Goal: Task Accomplishment & Management: Complete application form

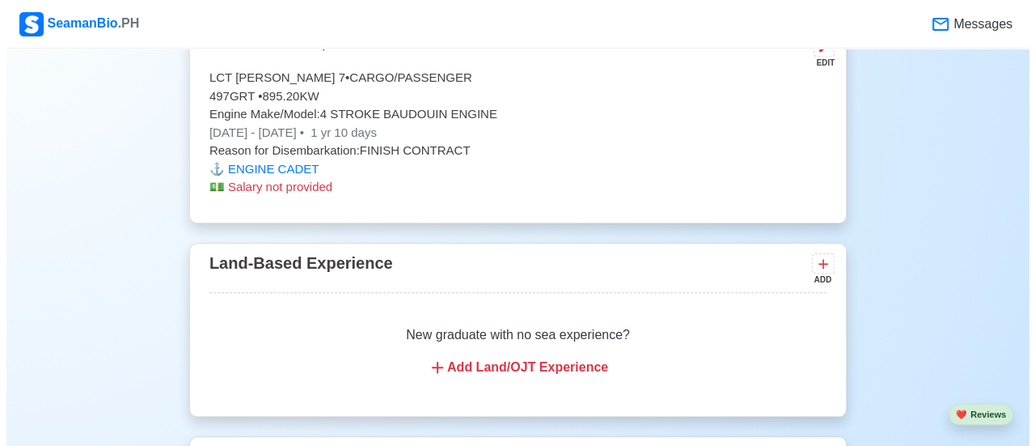
scroll to position [3800, 0]
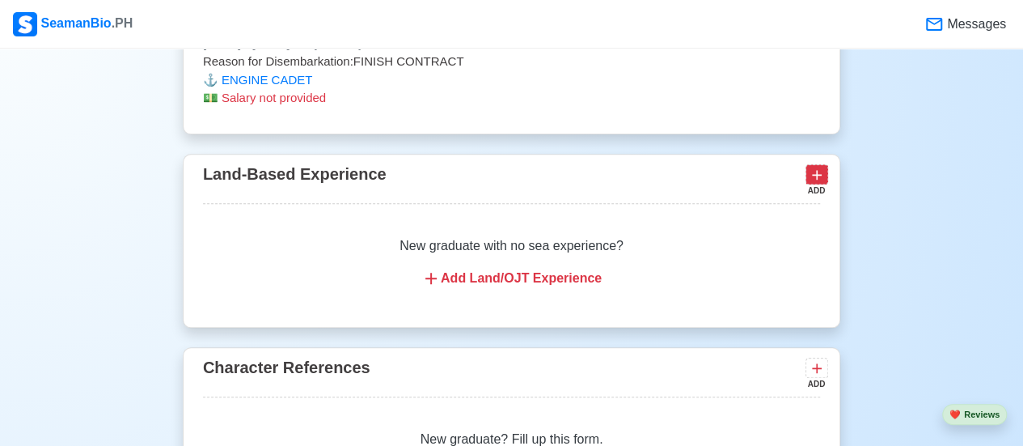
click at [820, 167] on icon at bounding box center [817, 175] width 16 height 16
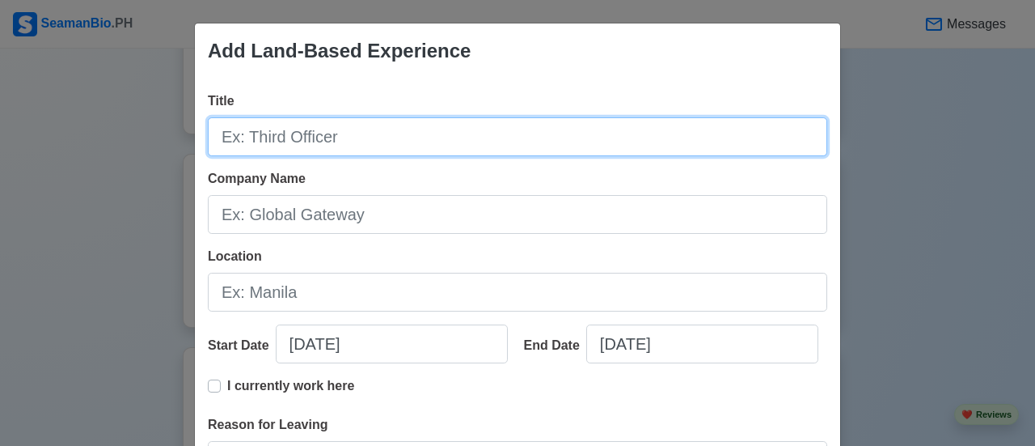
click at [354, 132] on input "Title" at bounding box center [517, 136] width 619 height 39
type input "CAPTAIN [PERSON_NAME]"
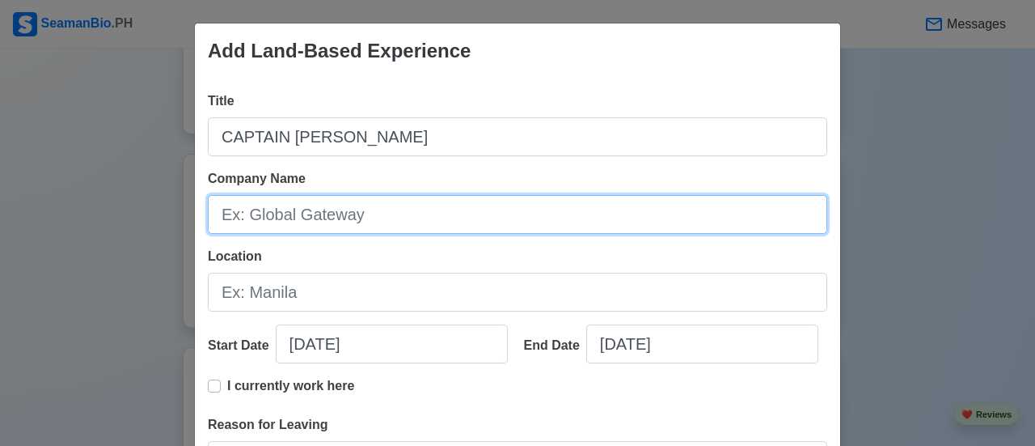
click at [340, 209] on input "Company Name" at bounding box center [517, 214] width 619 height 39
type input "[PERSON_NAME] EVENTS AND EXQUISITE STYLE"
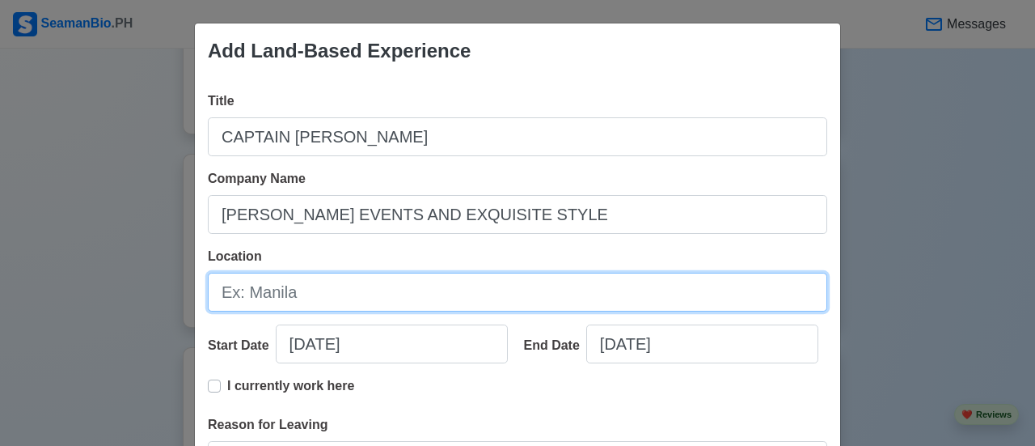
click at [412, 292] on input "Location" at bounding box center [517, 291] width 619 height 39
type input "PAMPANGA"
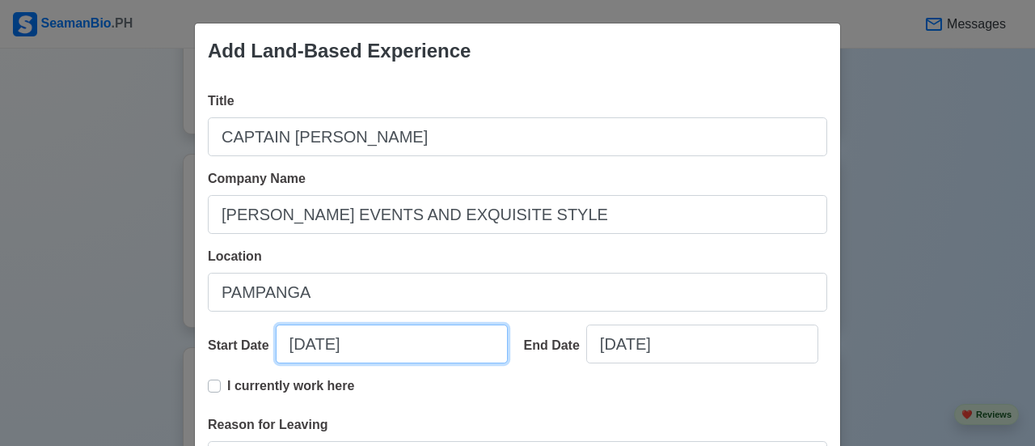
click at [289, 342] on input "[DATE]" at bounding box center [392, 343] width 232 height 39
select select "****"
select select "*********"
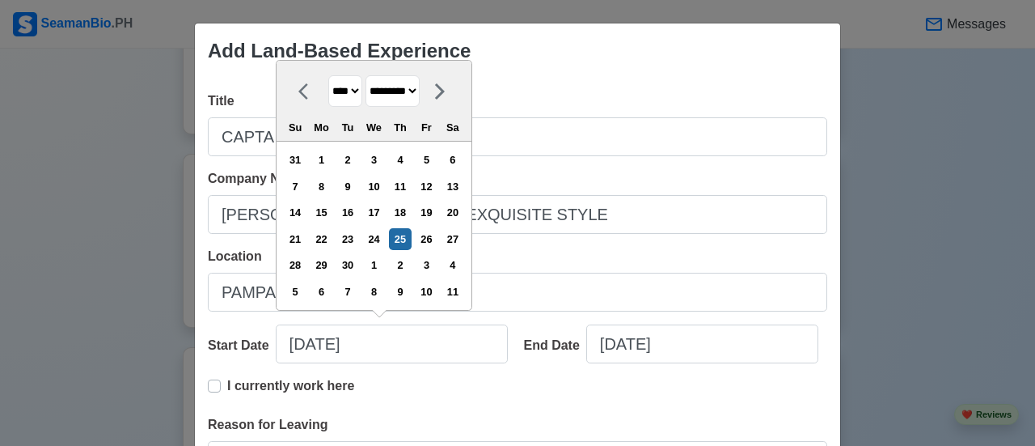
click at [227, 382] on label "I currently work here" at bounding box center [290, 392] width 127 height 32
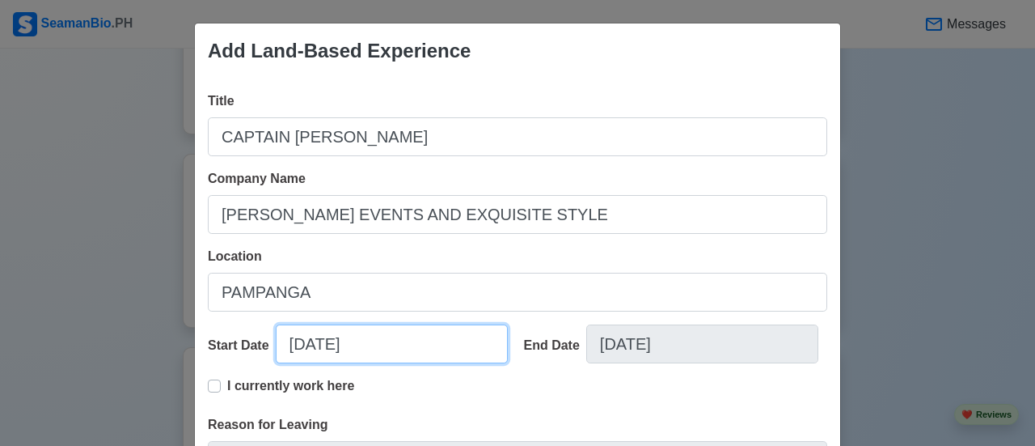
select select "****"
select select "*********"
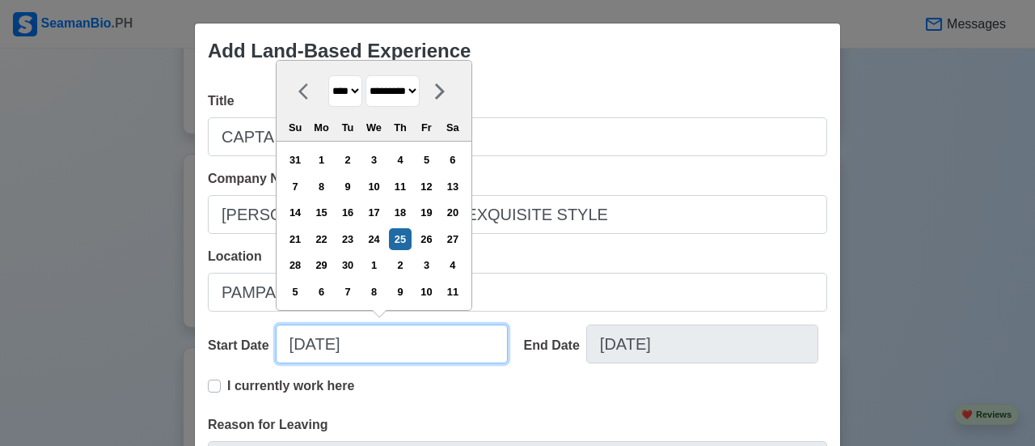
click at [311, 345] on input "[DATE]" at bounding box center [392, 343] width 232 height 39
click at [296, 345] on input "[DATE]" at bounding box center [392, 343] width 232 height 39
type input "[DATE]"
select select "*******"
type input "[DATE]"
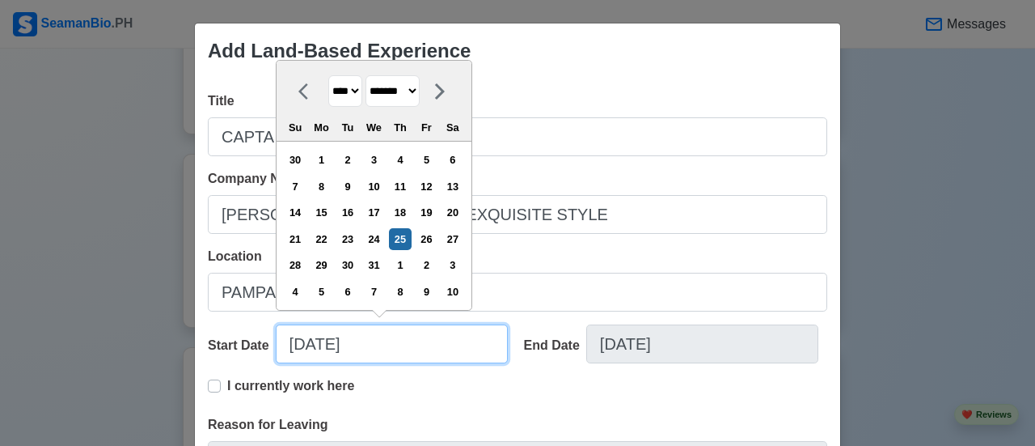
select select "********"
type input "[DATE]"
select select "****"
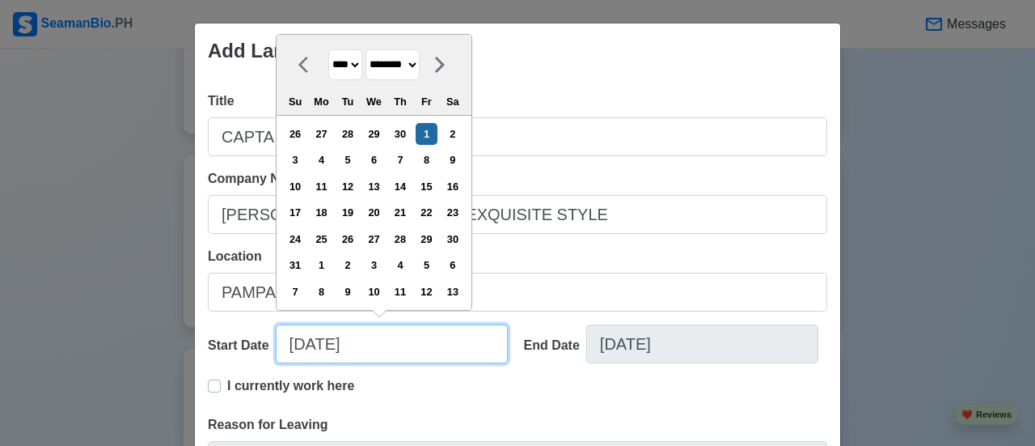
type input "[DATE]"
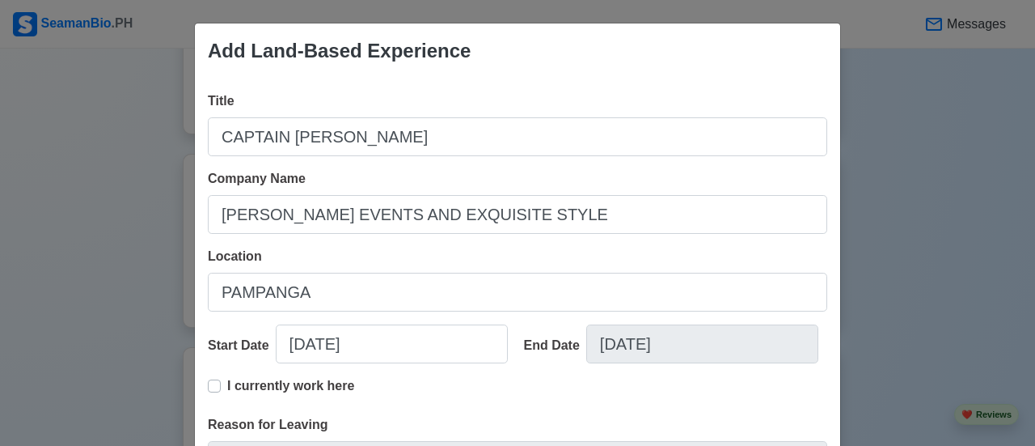
click at [413, 404] on div "I currently work here" at bounding box center [517, 395] width 619 height 39
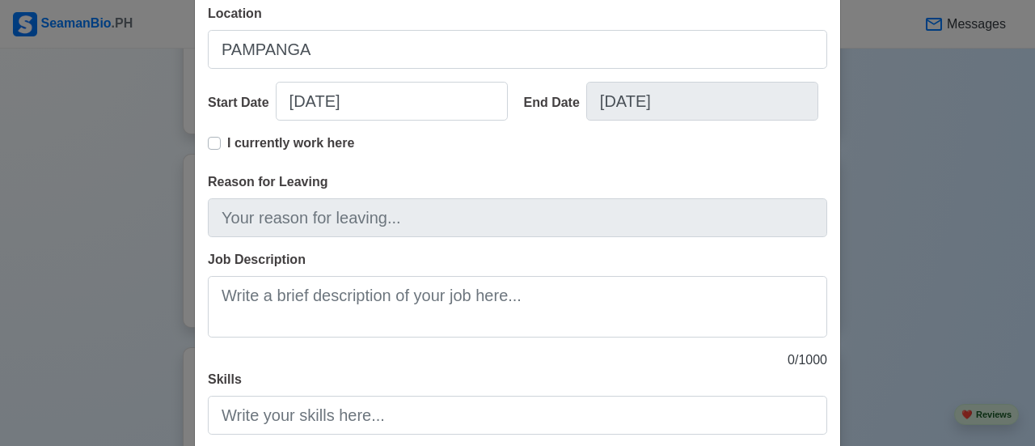
scroll to position [323, 0]
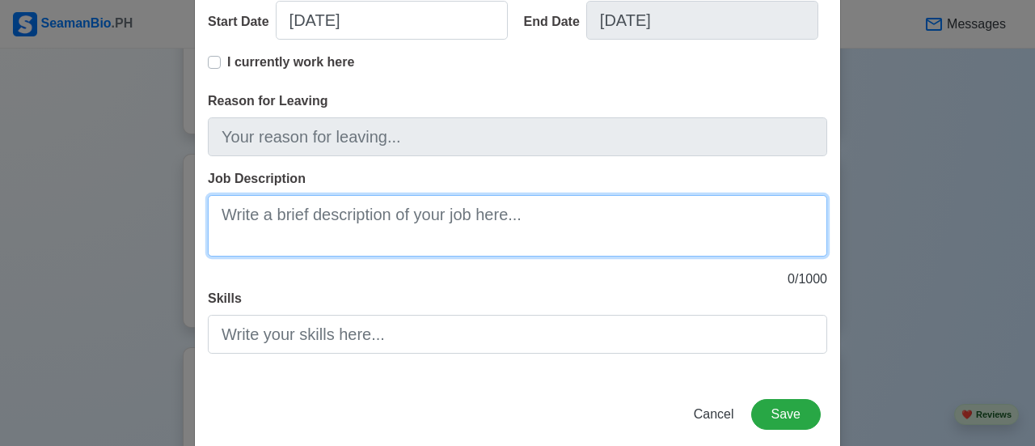
click at [327, 234] on textarea "Job Description" at bounding box center [517, 225] width 619 height 61
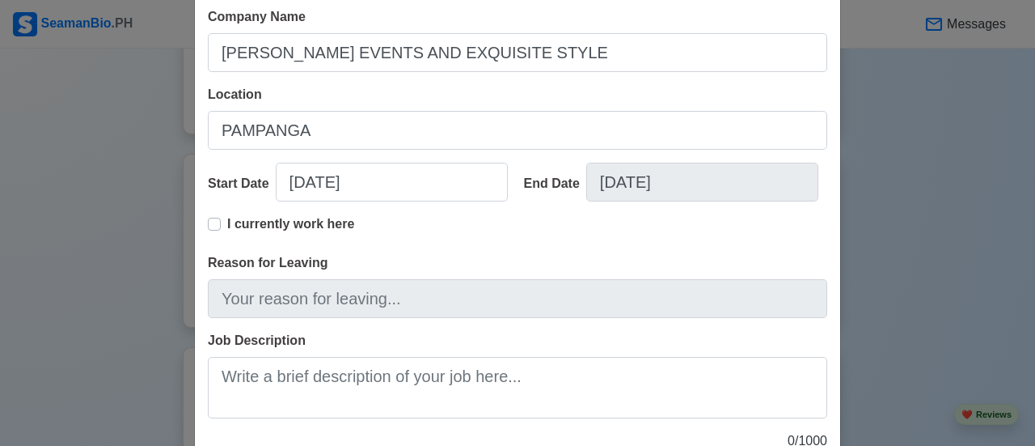
click at [227, 226] on label "I currently work here" at bounding box center [290, 230] width 127 height 32
type input "[DATE]"
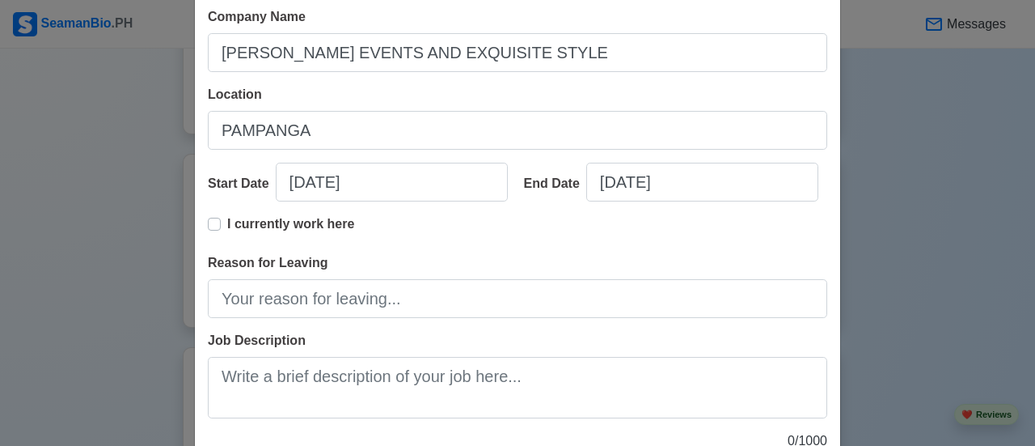
click at [227, 222] on label "I currently work here" at bounding box center [290, 230] width 127 height 32
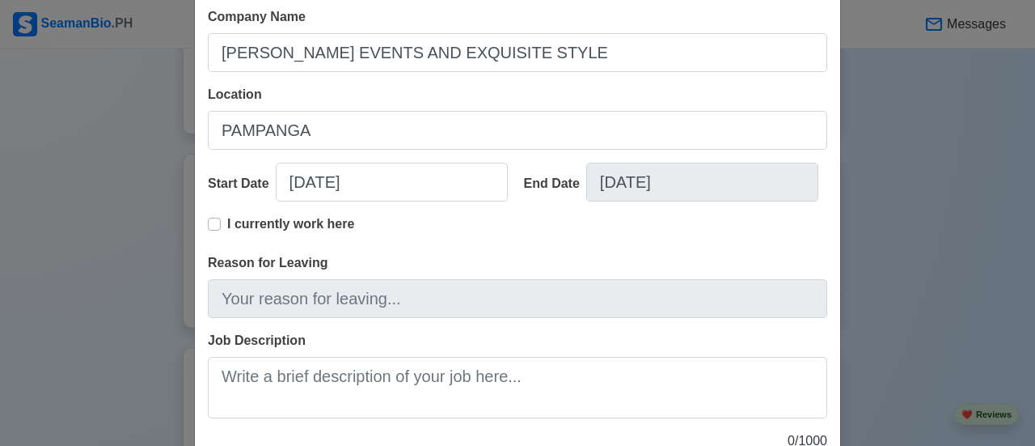
click at [608, 209] on div "End Date [DATE]" at bounding box center [670, 189] width 316 height 52
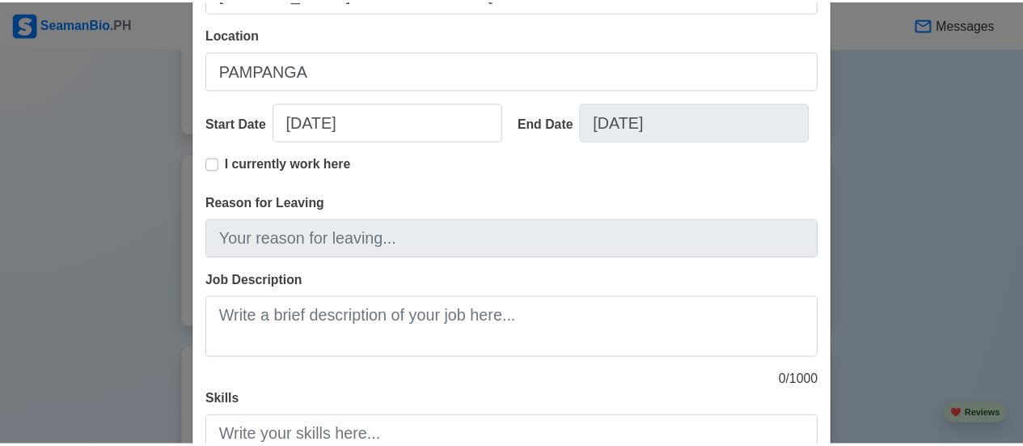
scroll to position [323, 0]
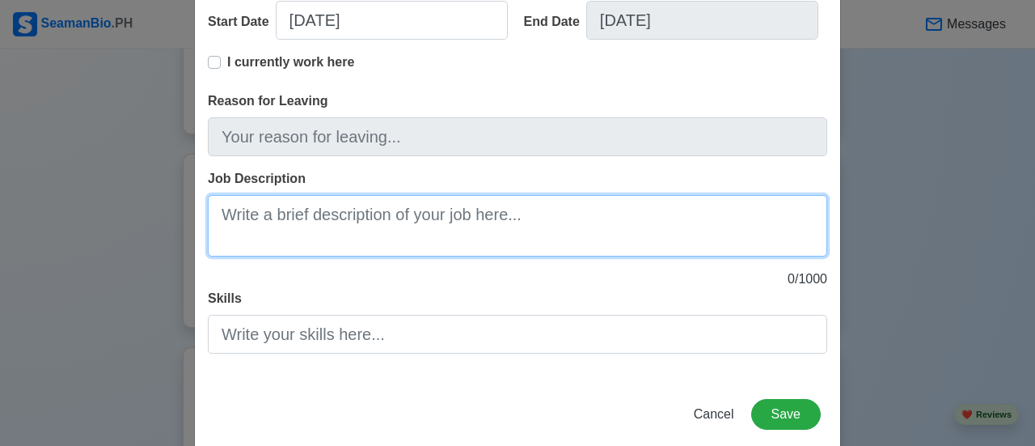
click at [331, 226] on textarea "Job Description" at bounding box center [517, 225] width 619 height 61
type textarea "I"
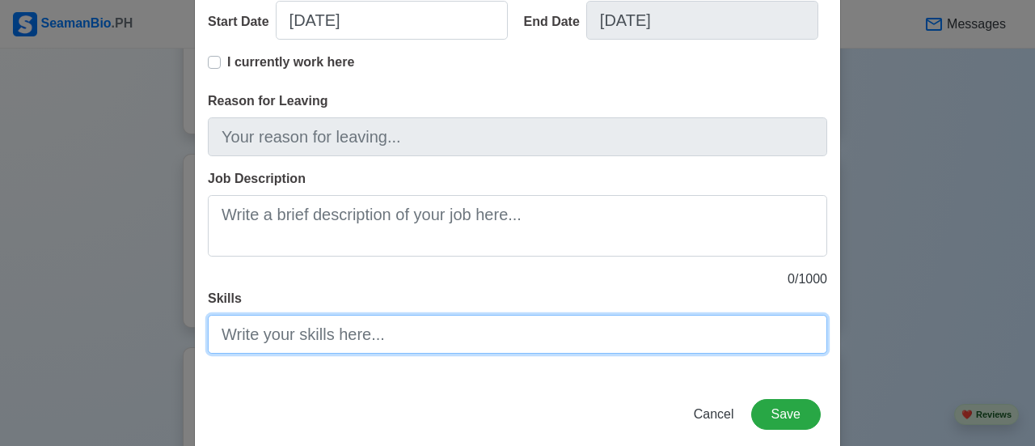
click at [348, 327] on input "Skills" at bounding box center [517, 334] width 619 height 39
type input "ALL AROUND"
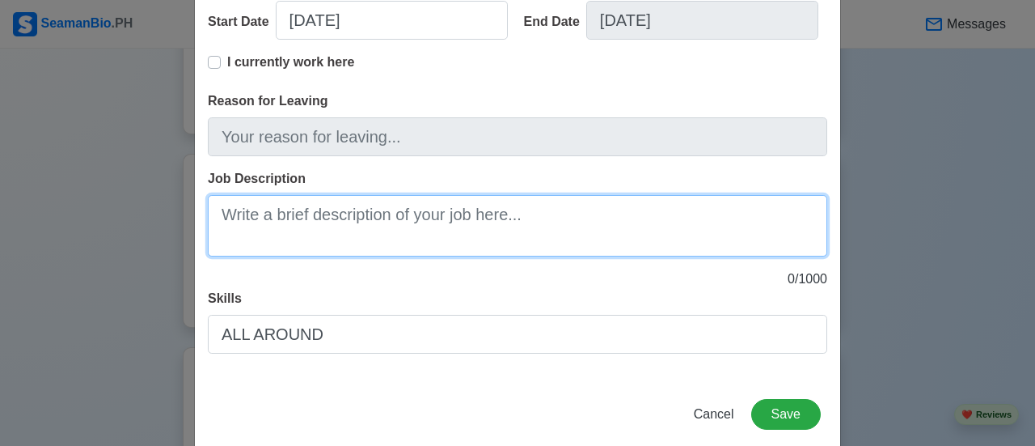
click at [435, 227] on textarea "Job Description" at bounding box center [517, 225] width 619 height 61
type textarea "WE DO"
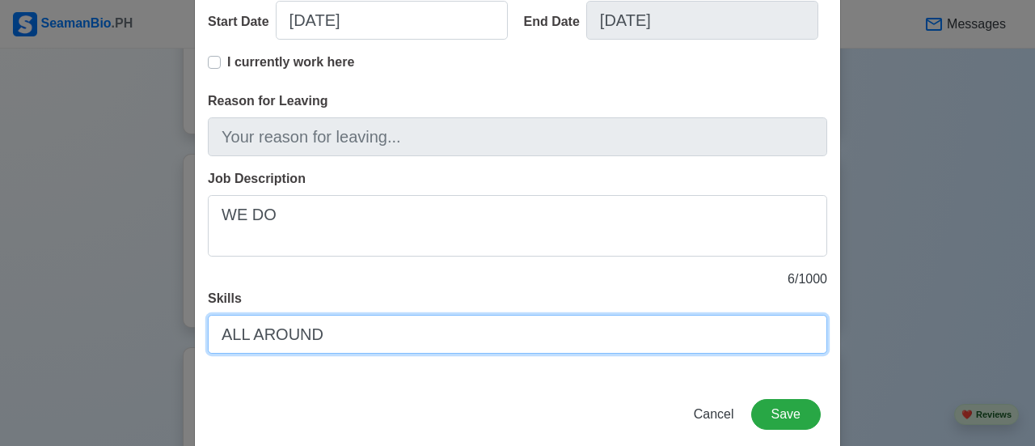
click at [395, 323] on input "ALL AROUND" at bounding box center [517, 334] width 619 height 39
type input "A"
type input "S"
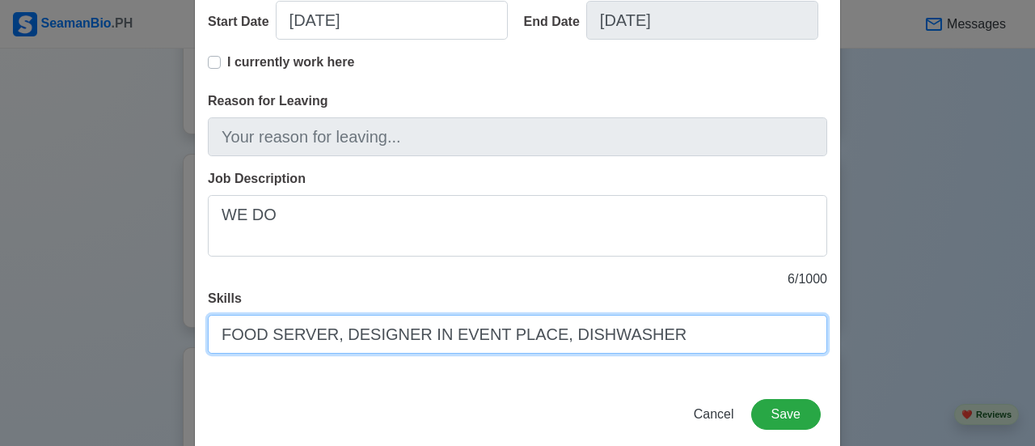
drag, startPoint x: 395, startPoint y: 324, endPoint x: 406, endPoint y: 324, distance: 10.5
click at [395, 324] on input "FOOD SERVER, DESIGNER IN EVENT PLACE, DISHWASHER" at bounding box center [517, 334] width 619 height 39
click at [789, 332] on input "FOOD SERVER, DESIGNER AND ORGANIZER IN EVENT PLACE, DISHWASHER" at bounding box center [517, 334] width 619 height 39
drag, startPoint x: 649, startPoint y: 335, endPoint x: 705, endPoint y: 335, distance: 55.8
click at [653, 335] on input "FOOD SERVER, DESIGNER AND ORGANIZER IN EVENT PLACE, DISHWASHER" at bounding box center [517, 334] width 619 height 39
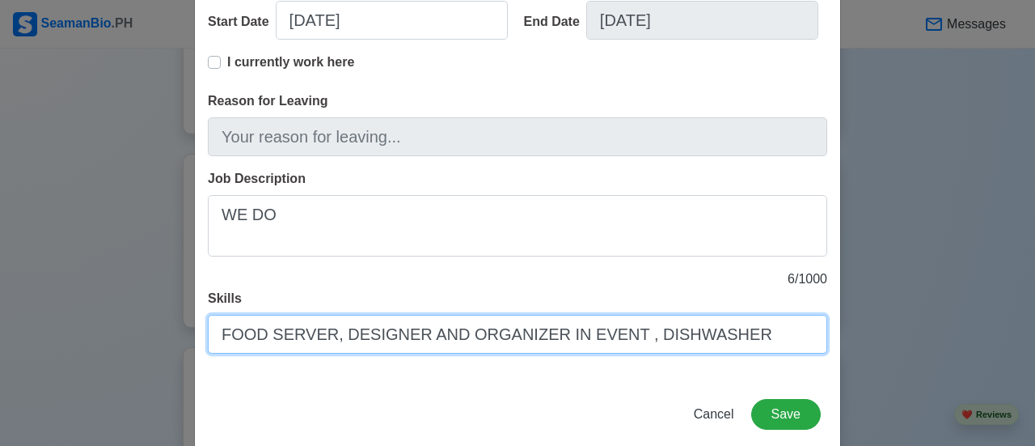
click at [742, 340] on input "FOOD SERVER, DESIGNER AND ORGANIZER IN EVENT , DISHWASHER" at bounding box center [517, 334] width 619 height 39
type input "FOOD SERVER, DESIGNER AND ORGANIZER IN EVENT , DISHWASHER"
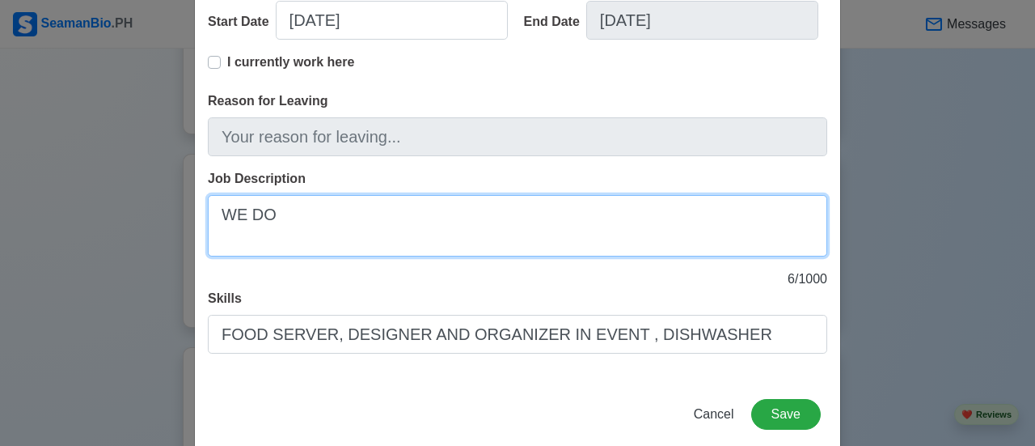
click at [402, 206] on textarea "WE DO" at bounding box center [517, 225] width 619 height 61
type textarea "W"
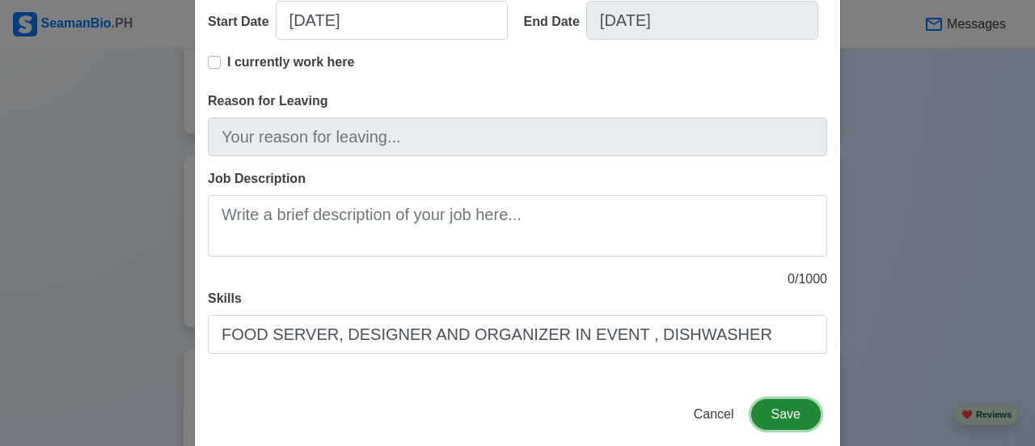
click at [771, 412] on button "Save" at bounding box center [786, 414] width 70 height 31
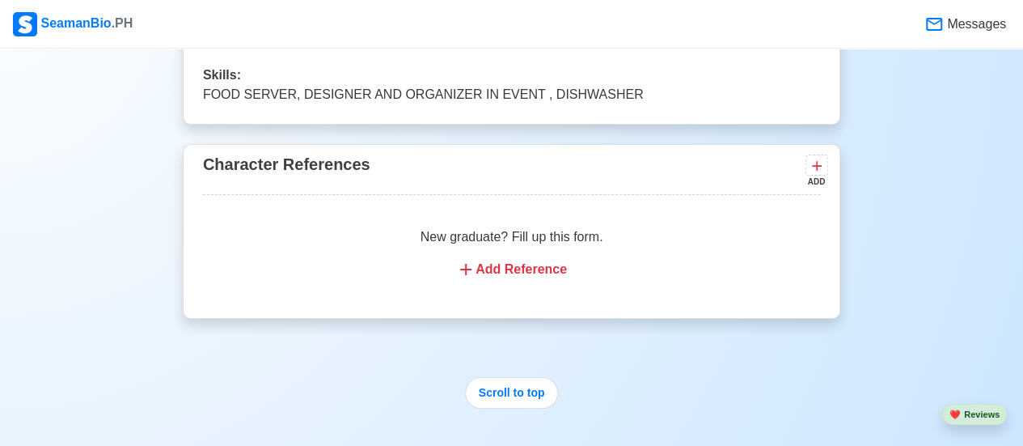
scroll to position [4057, 0]
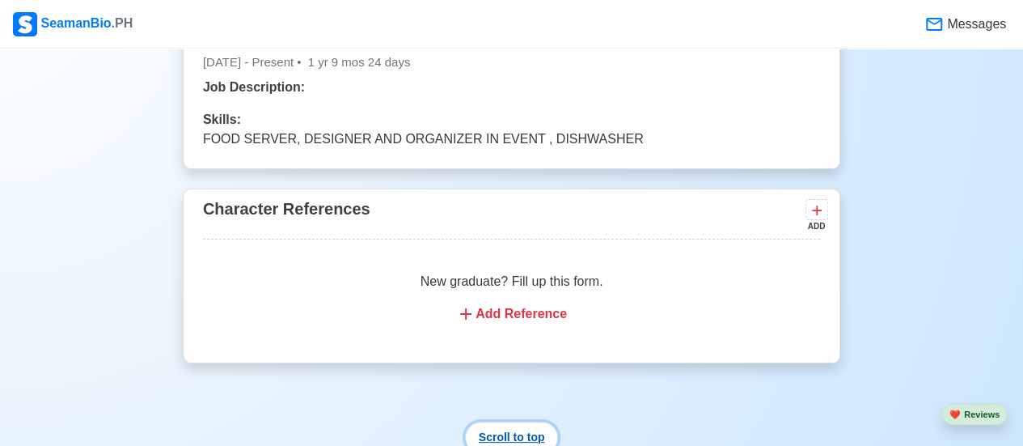
drag, startPoint x: 522, startPoint y: 404, endPoint x: 513, endPoint y: 403, distance: 9.0
click at [517, 421] on button "Scroll to top" at bounding box center [512, 437] width 94 height 32
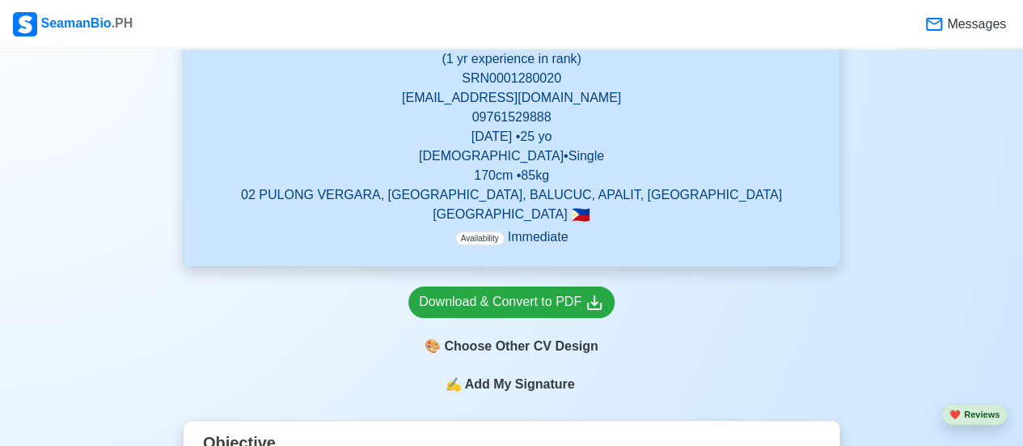
scroll to position [323, 0]
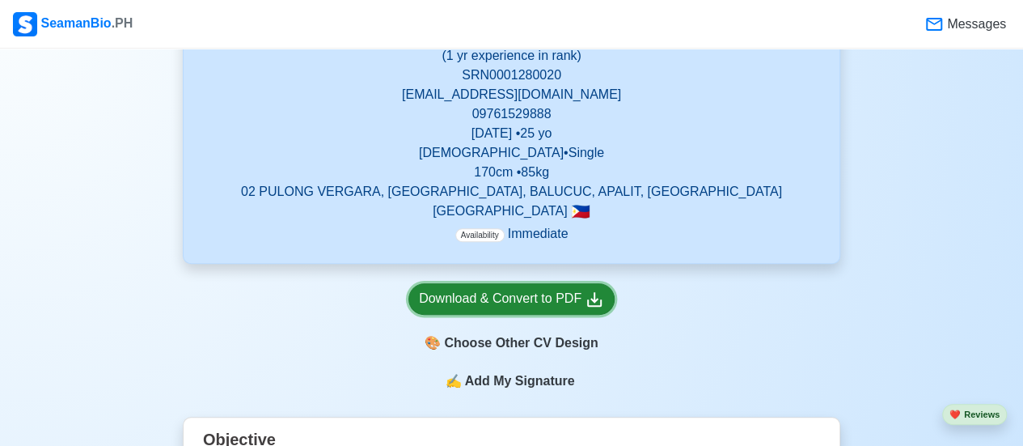
click at [543, 296] on div "Download & Convert to PDF" at bounding box center [511, 299] width 185 height 20
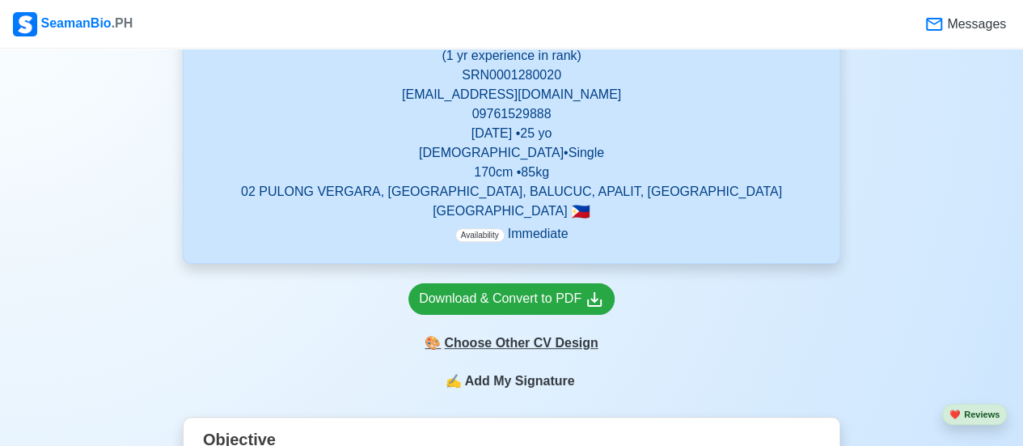
click at [498, 352] on div "🎨 Choose Other CV Design" at bounding box center [511, 342] width 206 height 31
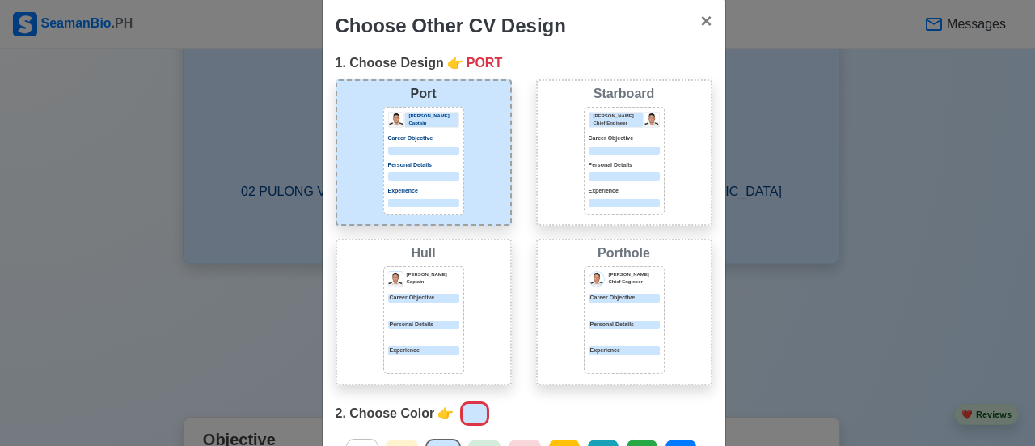
scroll to position [0, 0]
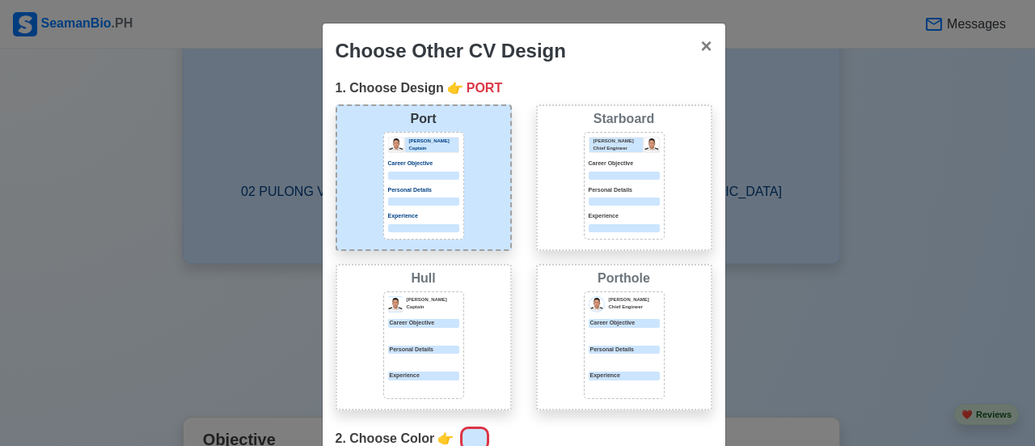
click at [584, 221] on div "[PERSON_NAME] Chief Engineer Career Objective Personal Details Experience" at bounding box center [624, 186] width 81 height 108
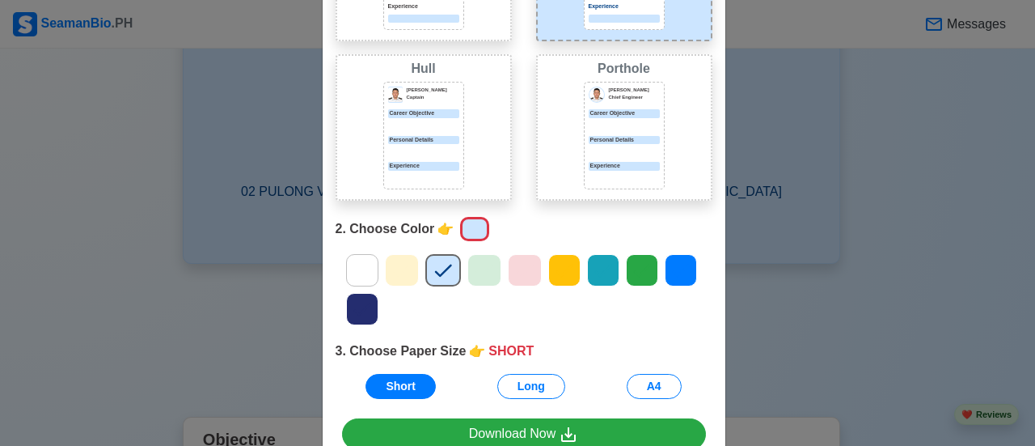
scroll to position [299, 0]
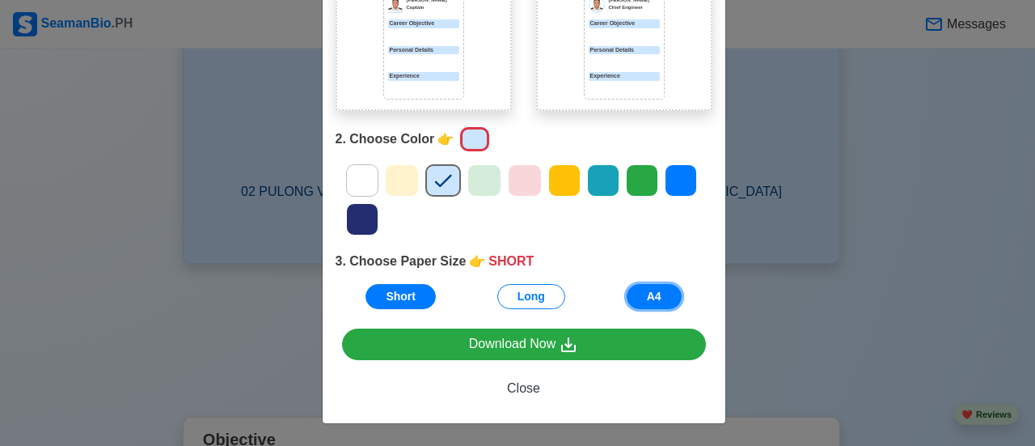
click at [662, 305] on button "A4" at bounding box center [654, 296] width 55 height 25
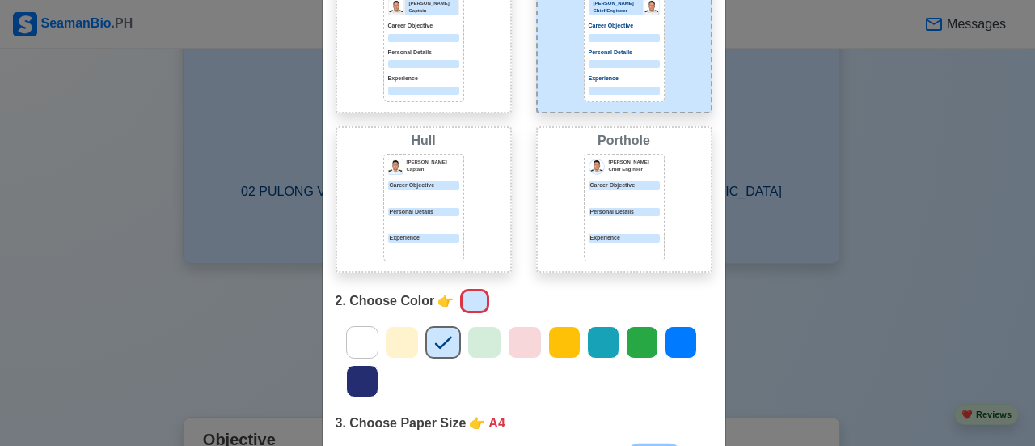
scroll to position [0, 0]
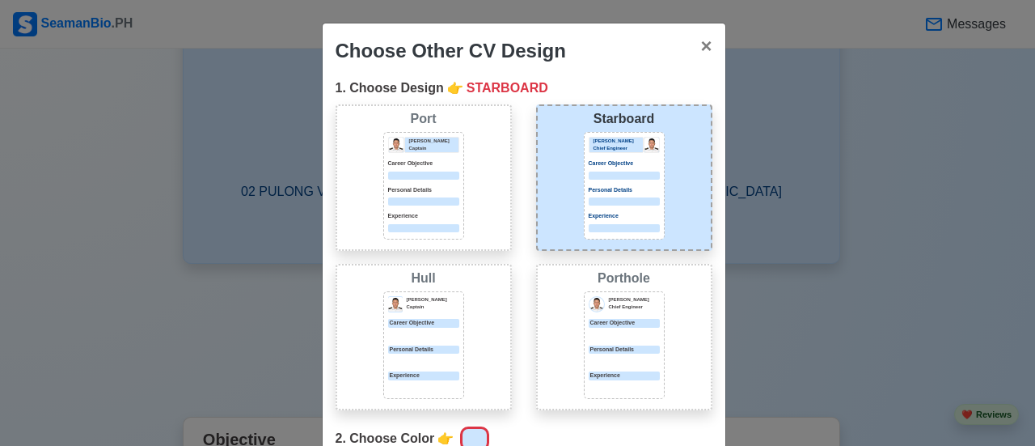
click at [447, 177] on div at bounding box center [423, 175] width 71 height 8
click at [462, 298] on div "[PERSON_NAME] [PERSON_NAME] Captain Career Objective Personal Details Experience" at bounding box center [424, 337] width 176 height 146
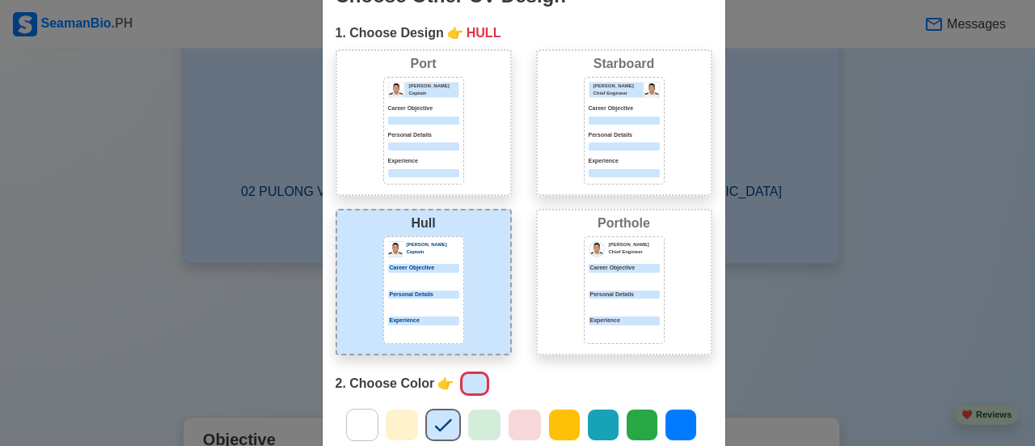
scroll to position [81, 0]
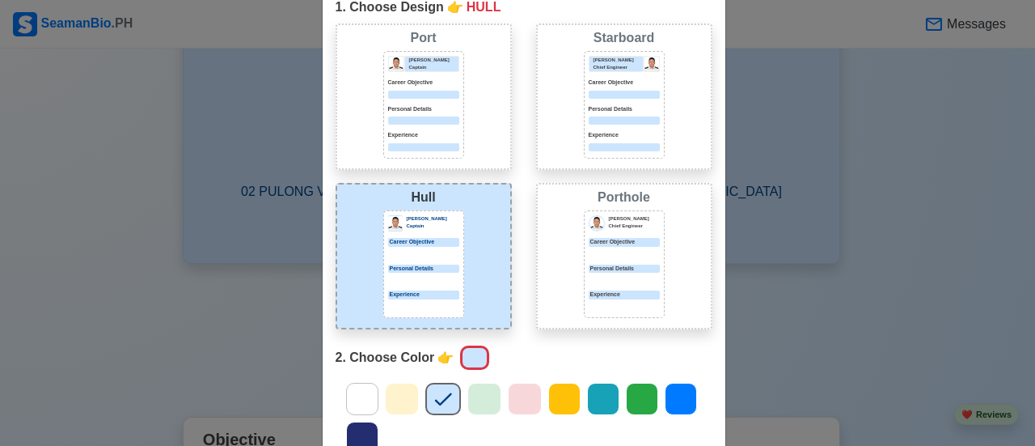
click at [589, 241] on div "Career Objective" at bounding box center [624, 242] width 71 height 9
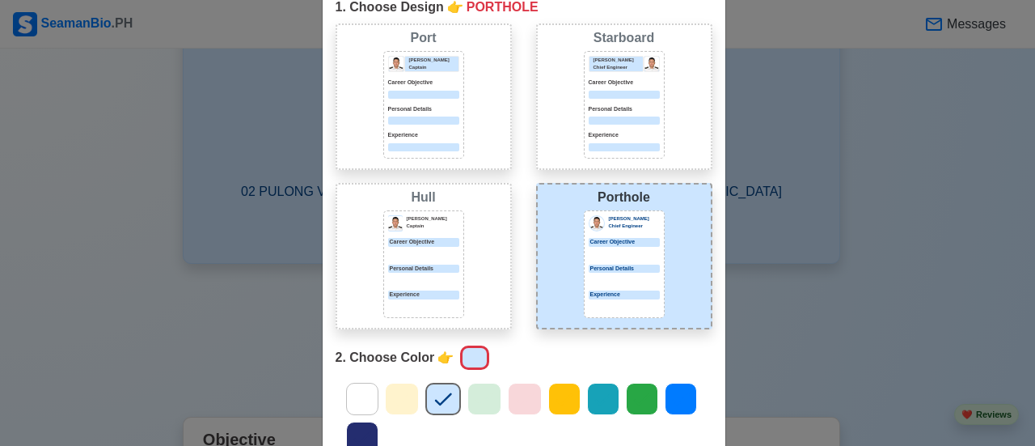
click at [450, 251] on div at bounding box center [423, 254] width 71 height 8
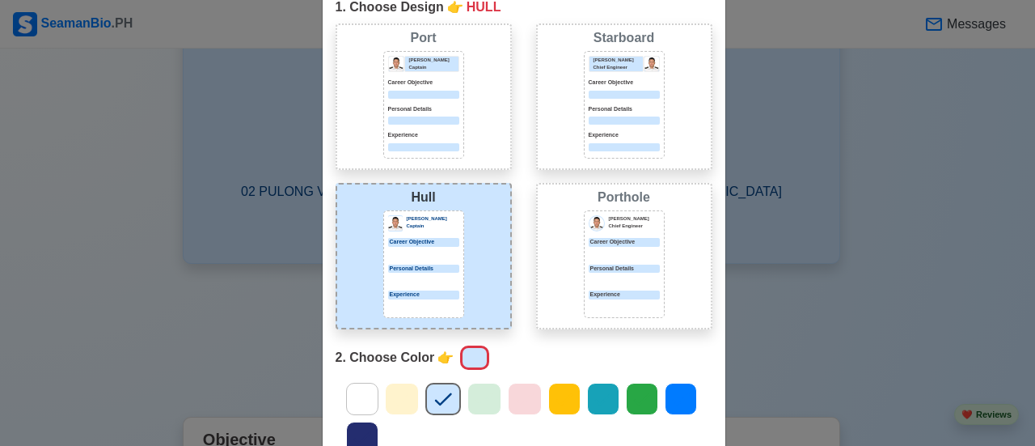
scroll to position [297, 0]
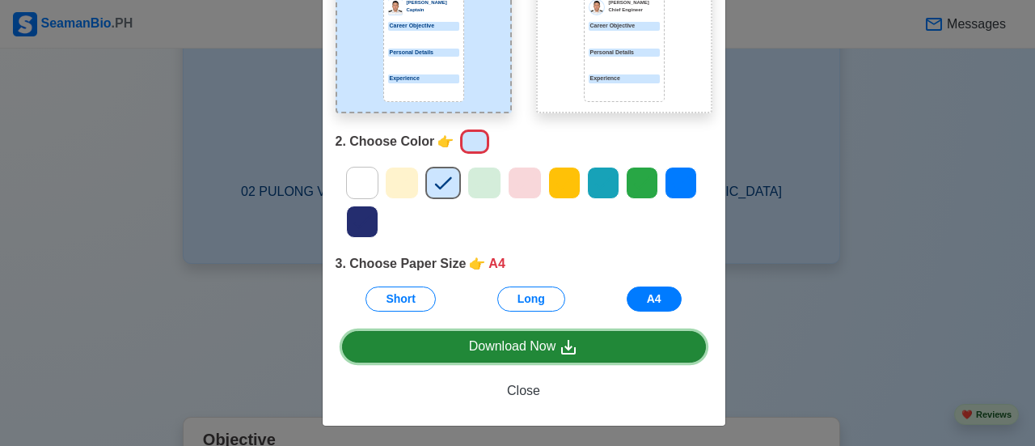
click at [550, 344] on div "Download Now" at bounding box center [524, 346] width 110 height 20
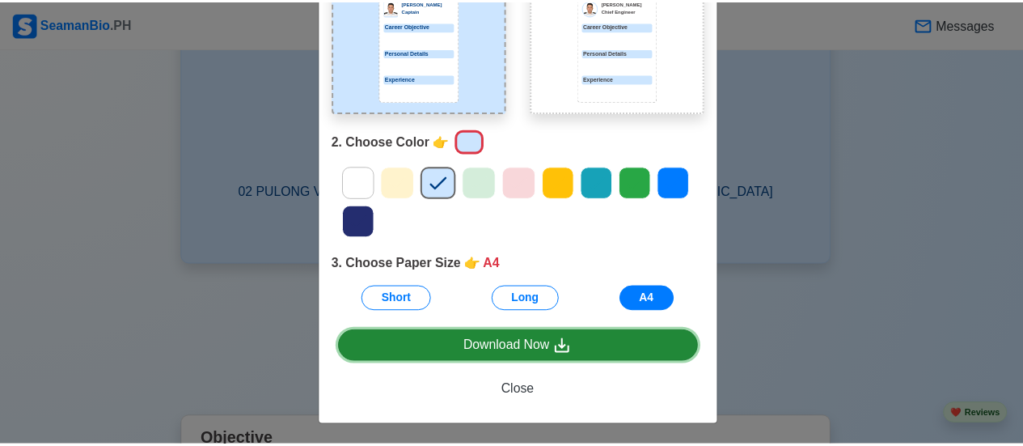
scroll to position [0, 0]
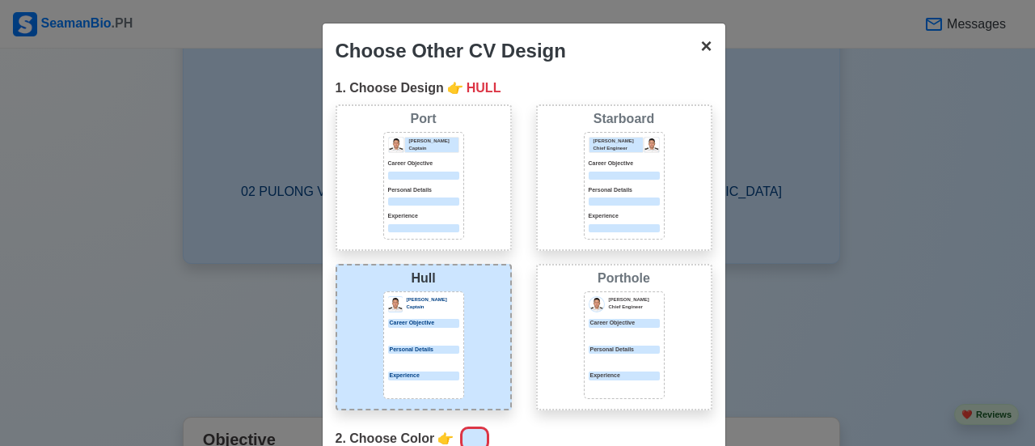
click at [703, 53] on span "×" at bounding box center [705, 46] width 11 height 22
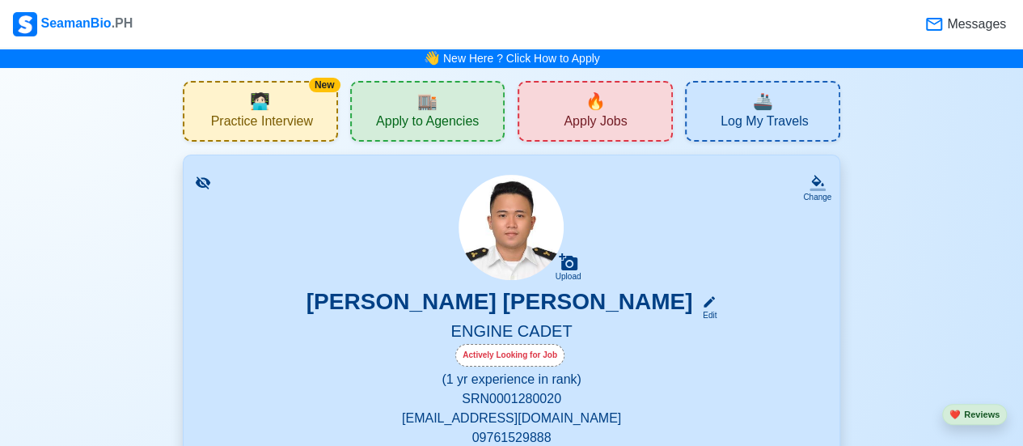
scroll to position [404, 0]
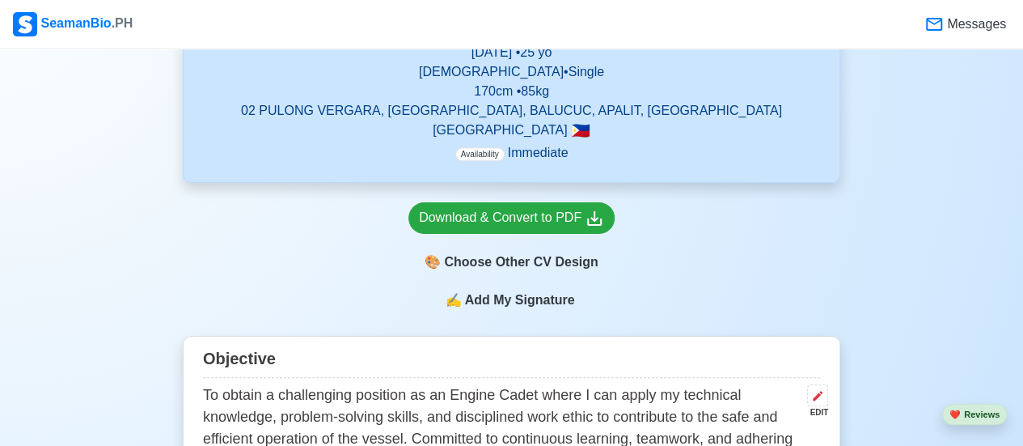
click at [534, 297] on span "Add My Signature" at bounding box center [519, 299] width 116 height 19
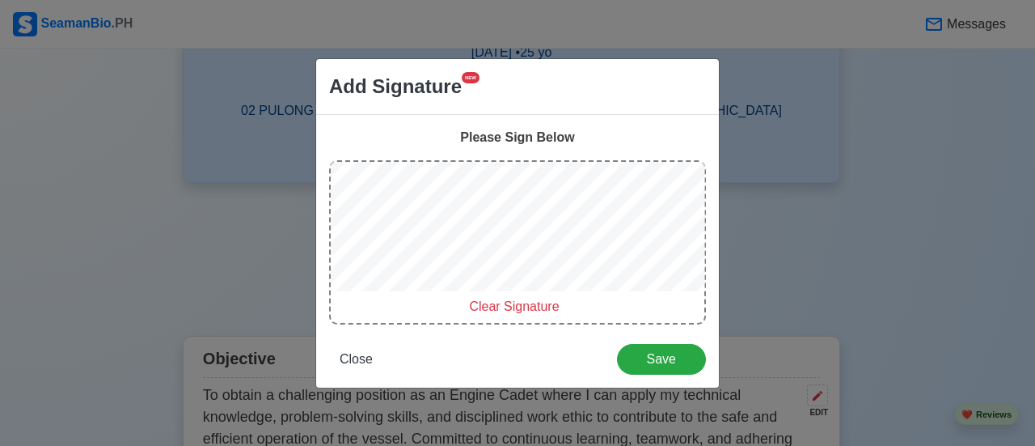
click at [501, 300] on span "Clear Signature" at bounding box center [514, 306] width 90 height 14
click at [364, 361] on span "Close" at bounding box center [356, 359] width 33 height 14
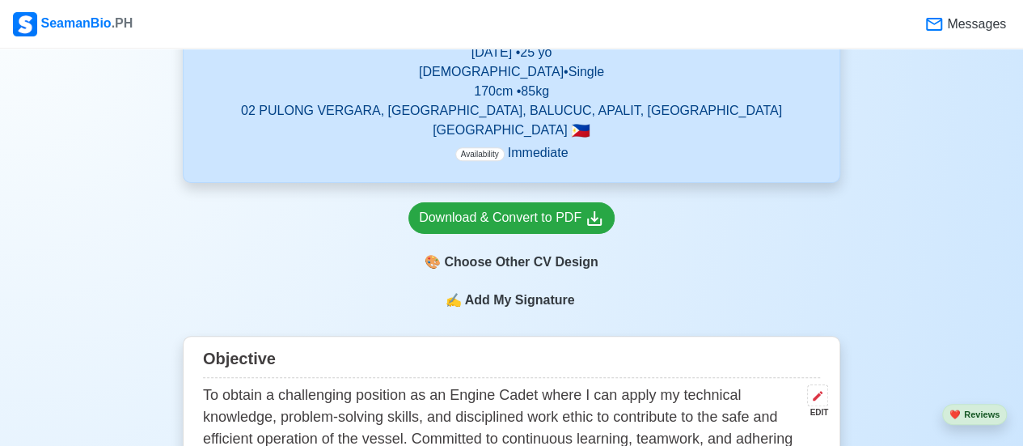
scroll to position [0, 0]
